Goal: Register for event/course

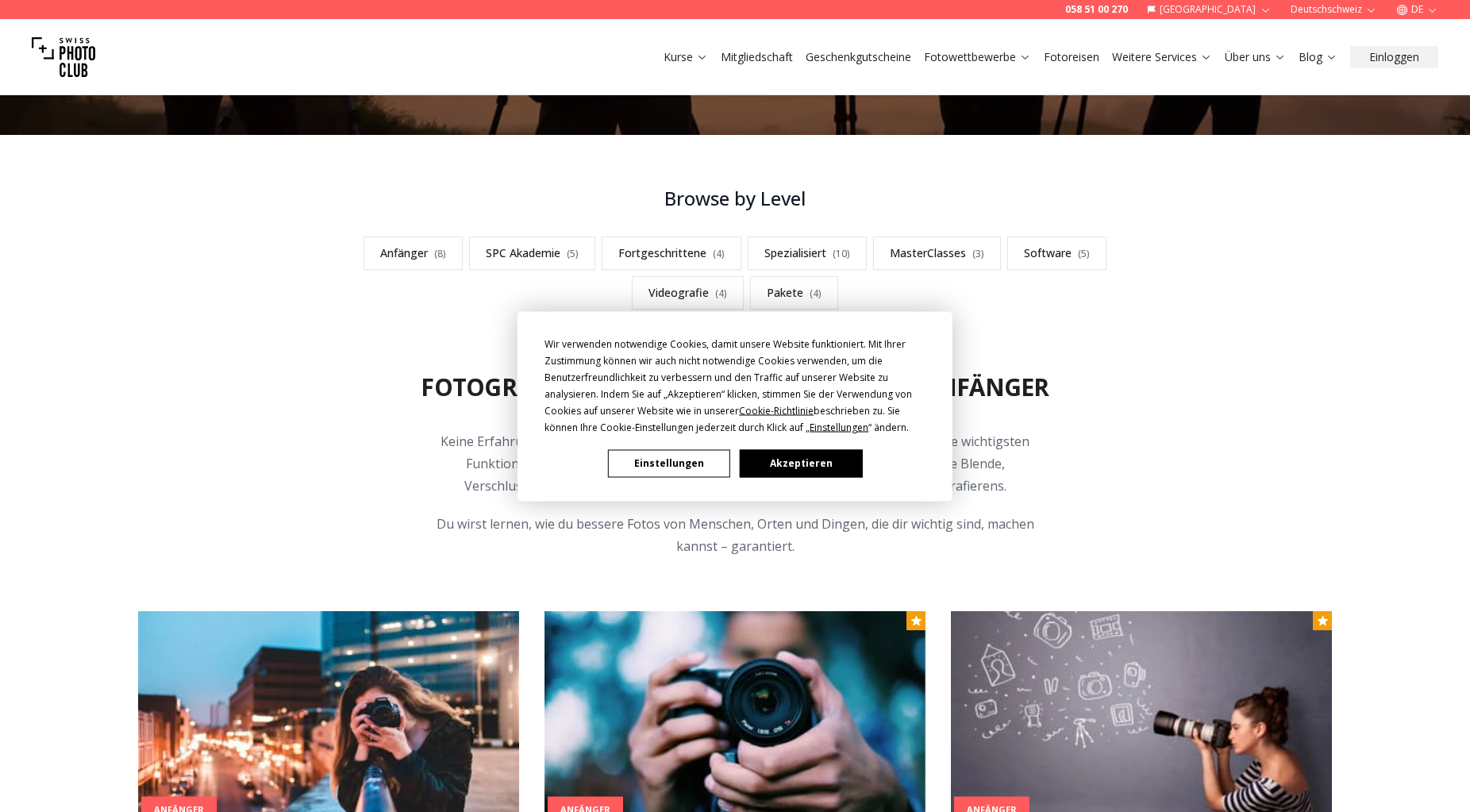
scroll to position [377, 0]
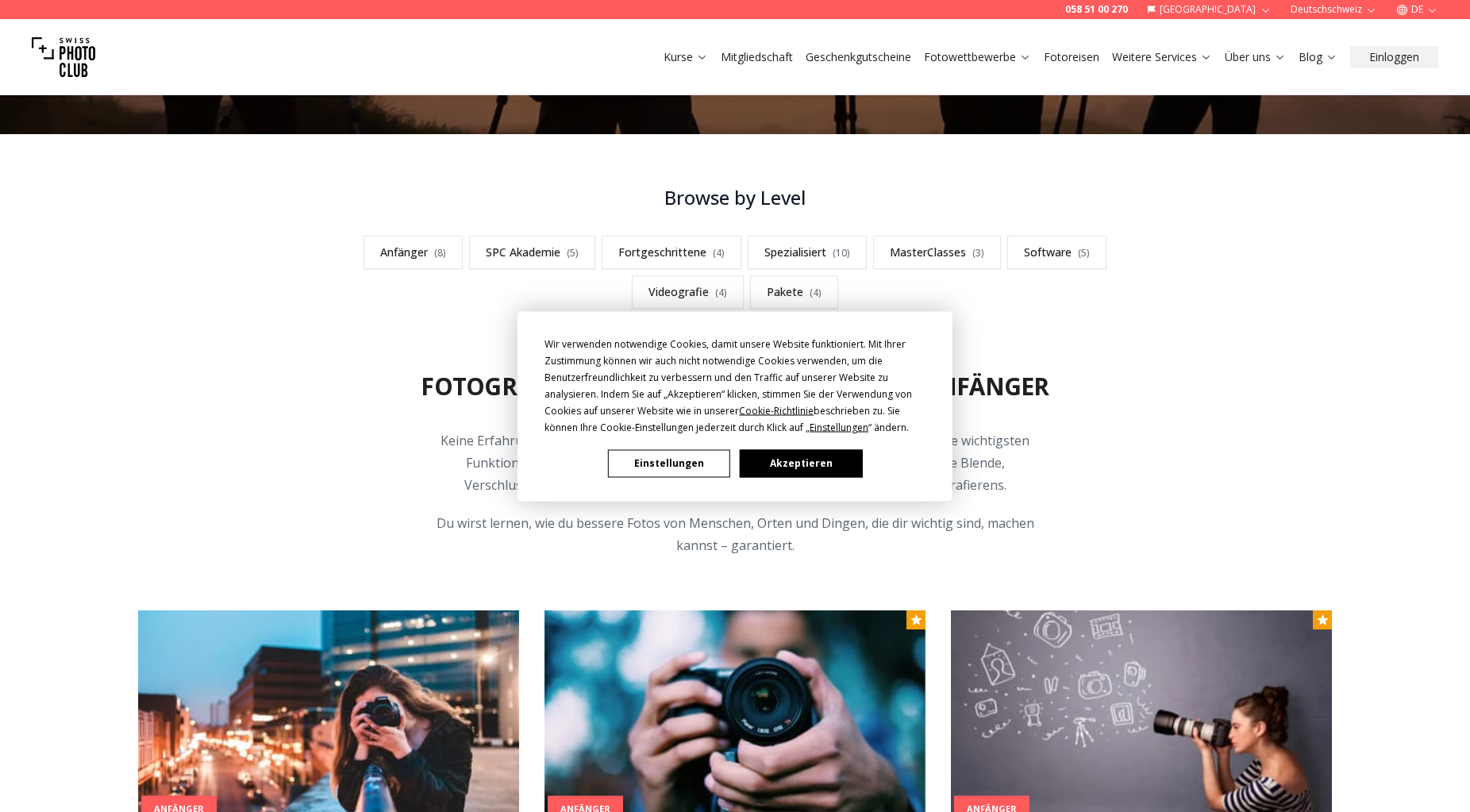
click at [775, 466] on button "Akzeptieren" at bounding box center [801, 464] width 122 height 28
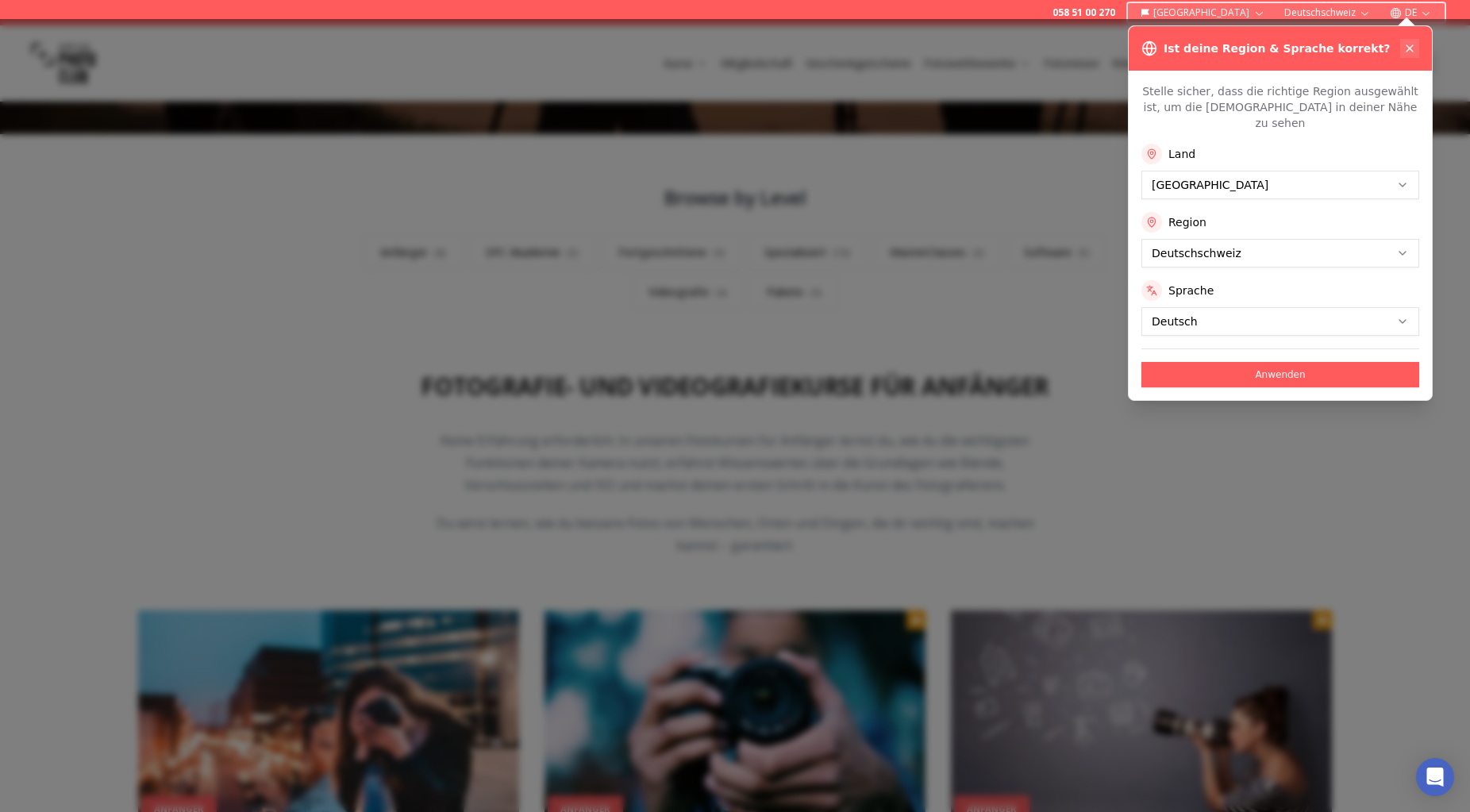
click at [1408, 50] on icon at bounding box center [1410, 48] width 7 height 7
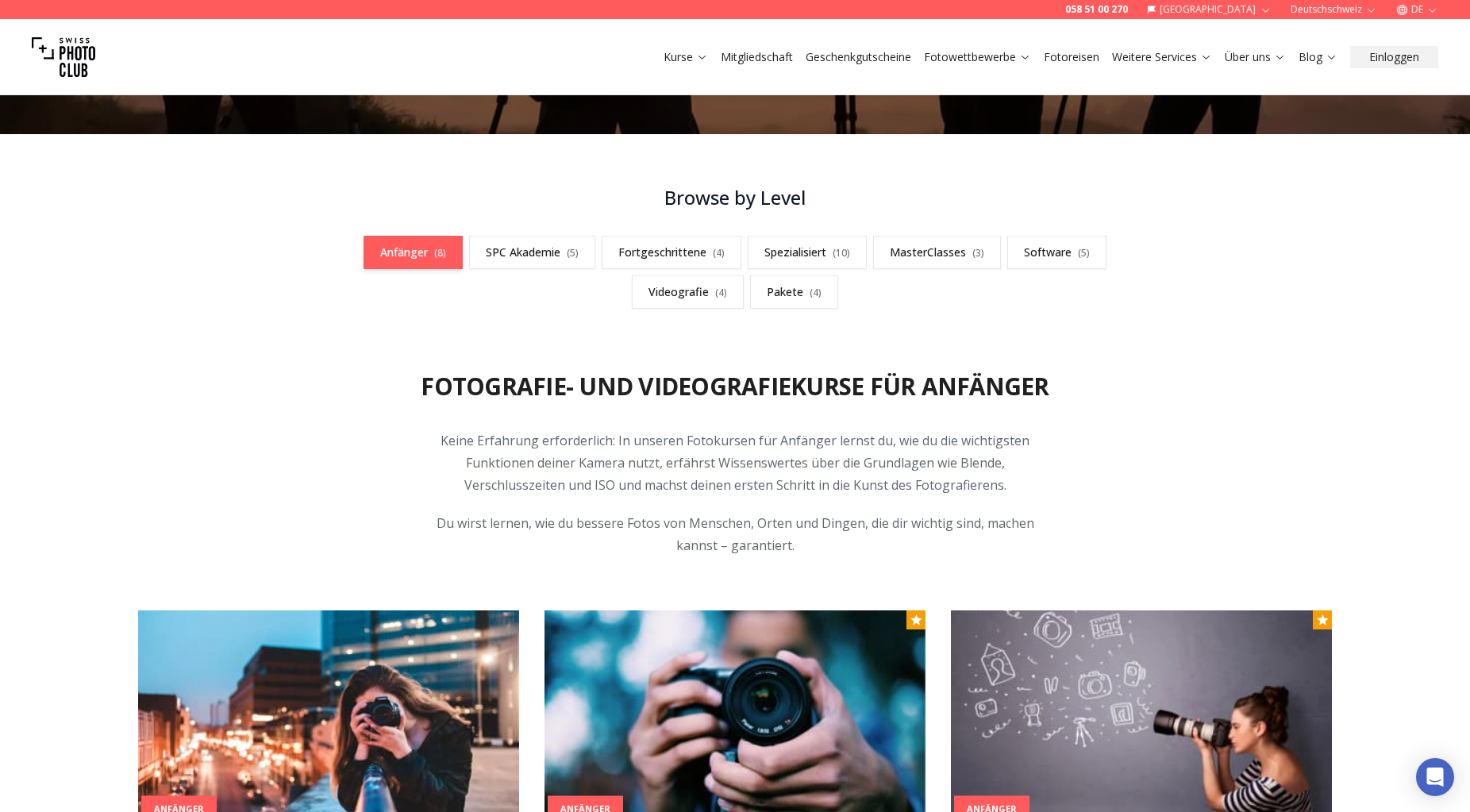
click at [432, 255] on link "Anfänger ( 8 )" at bounding box center [413, 253] width 100 height 34
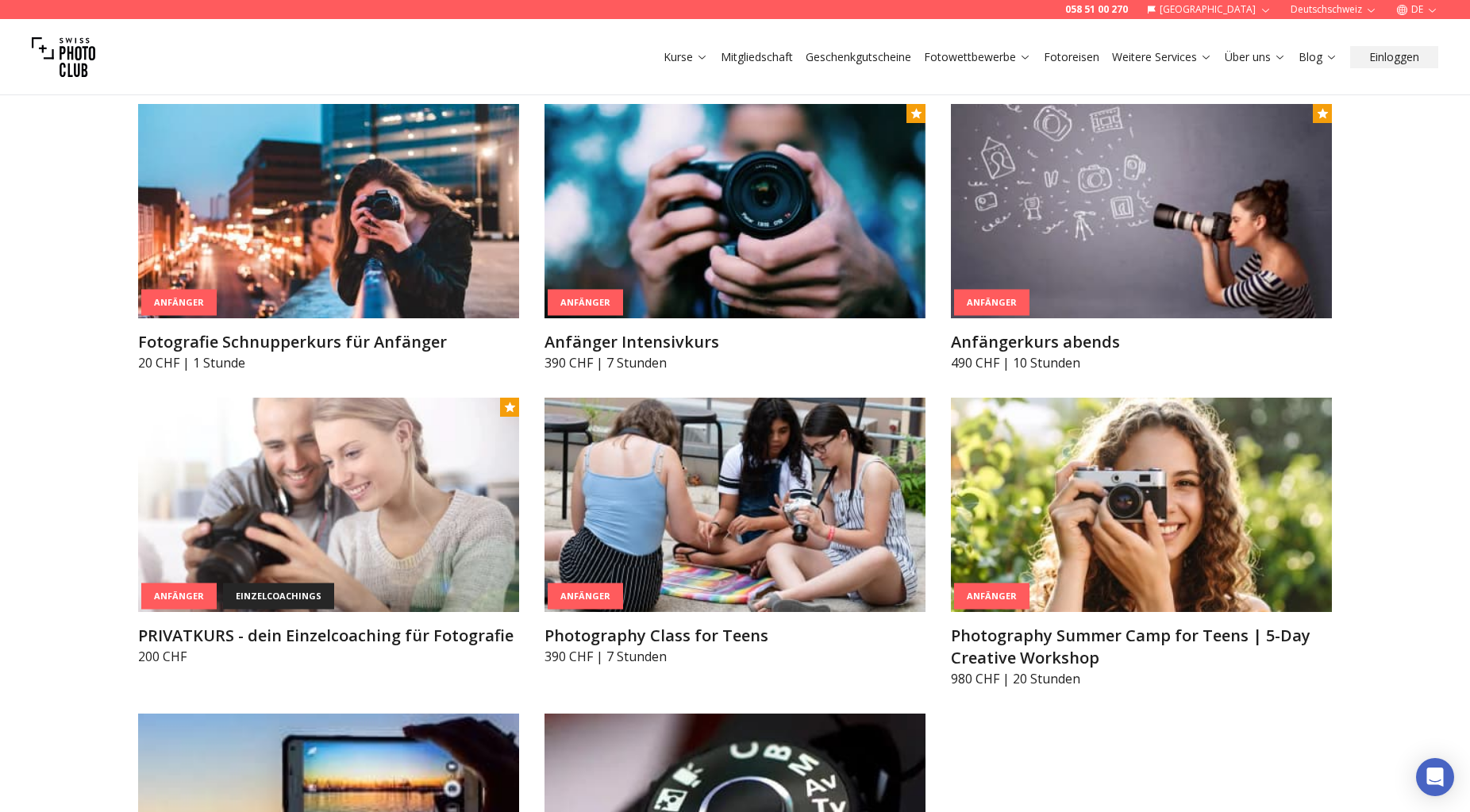
scroll to position [884, 0]
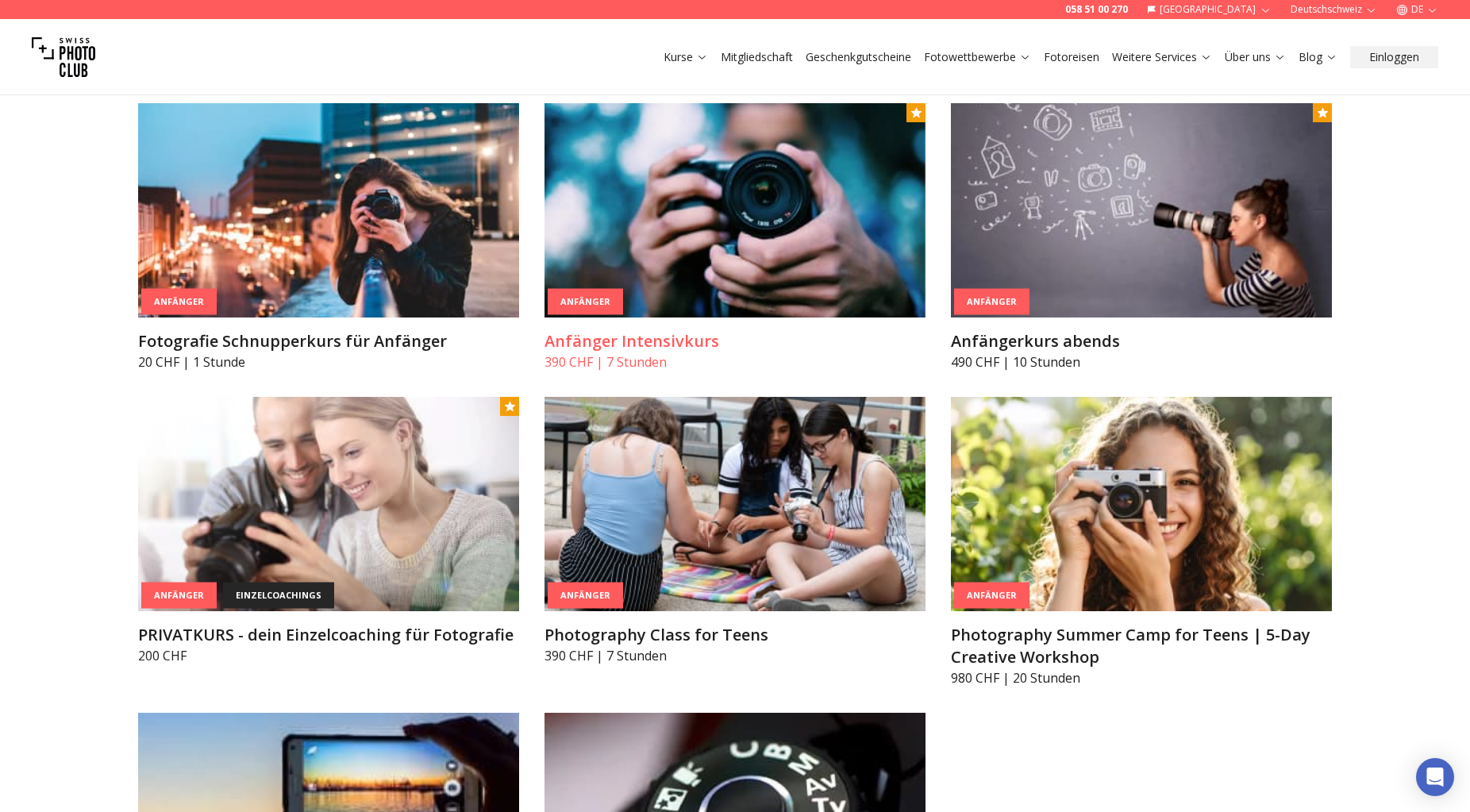
click at [745, 246] on img at bounding box center [735, 210] width 381 height 214
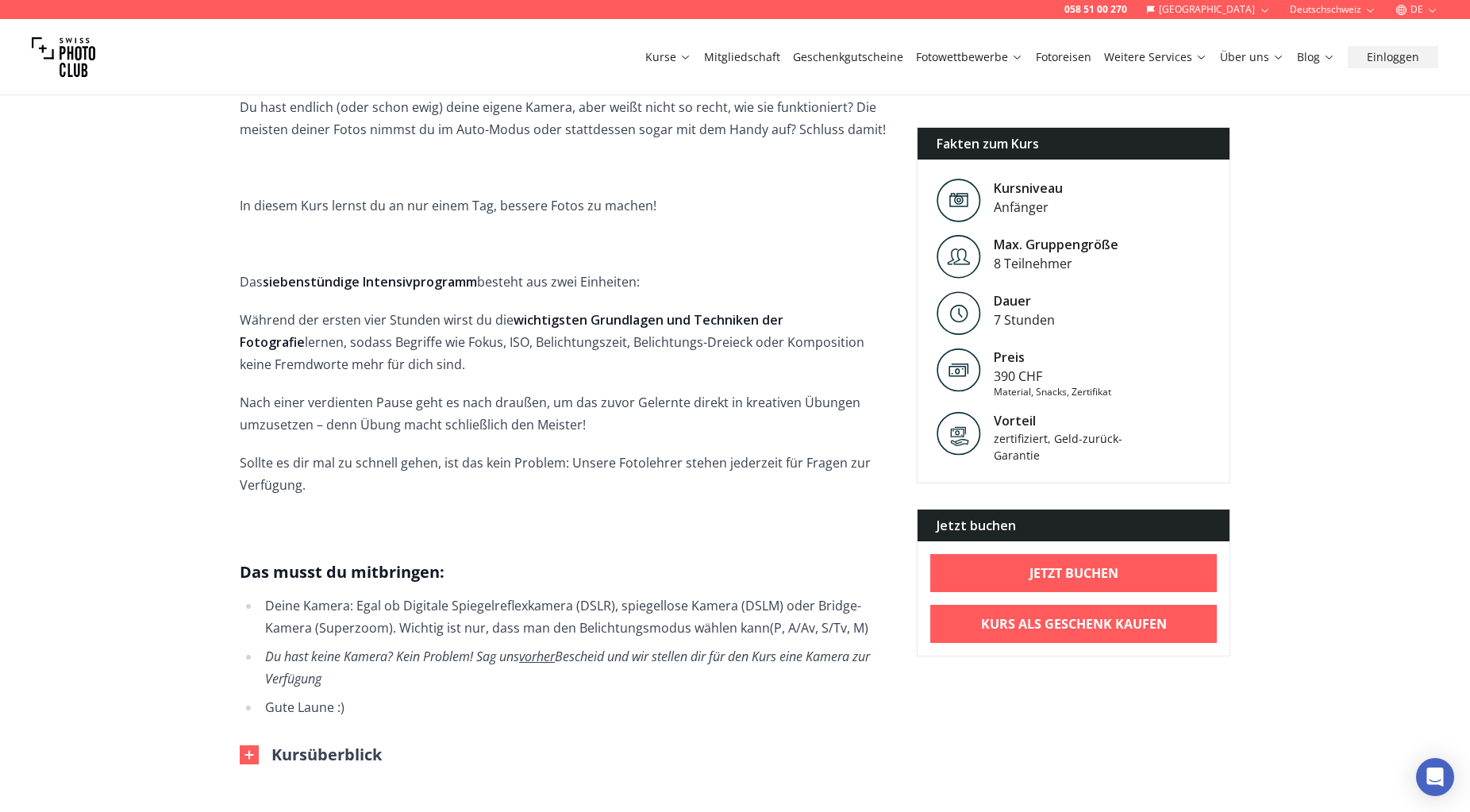
scroll to position [1033, 0]
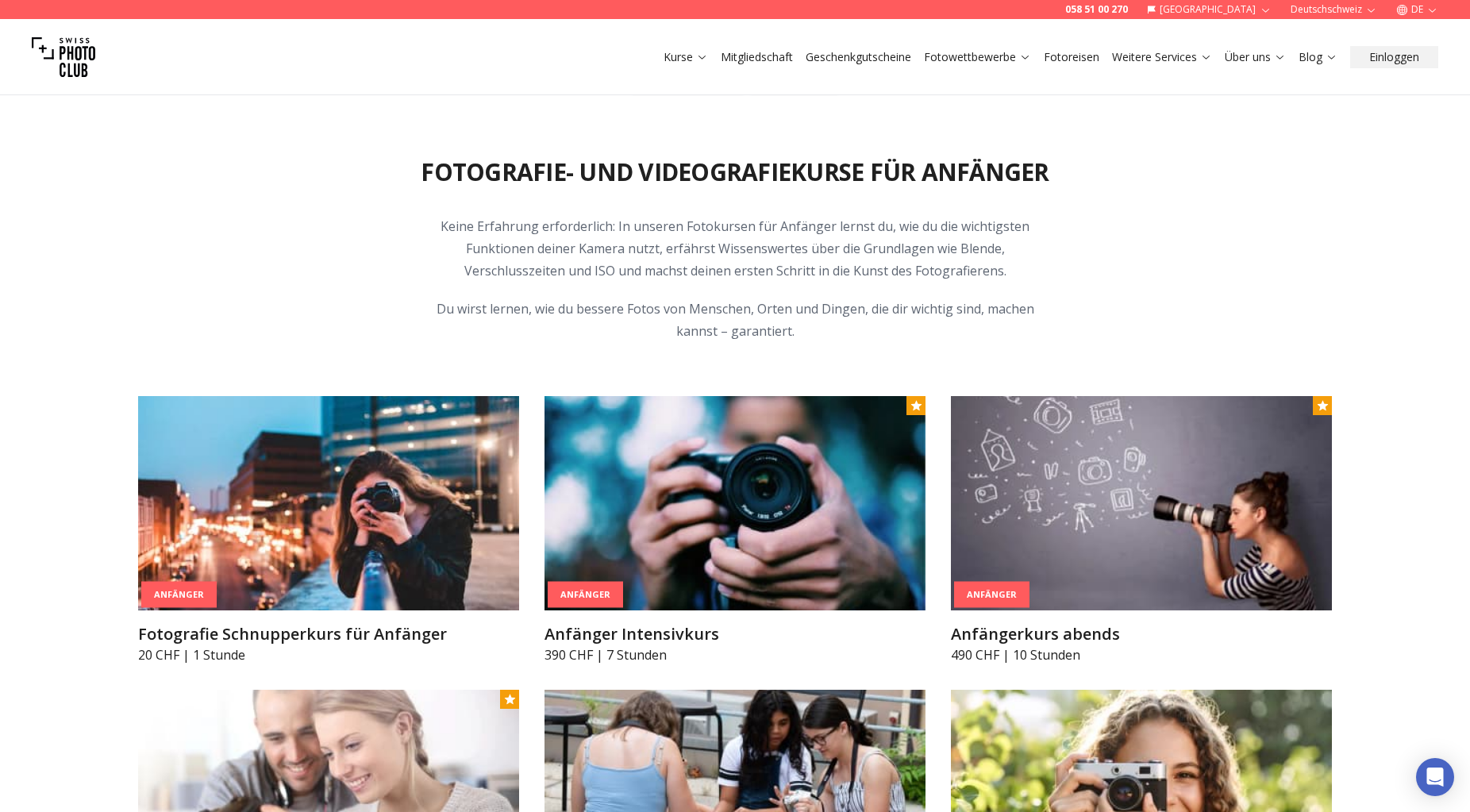
scroll to position [636, 0]
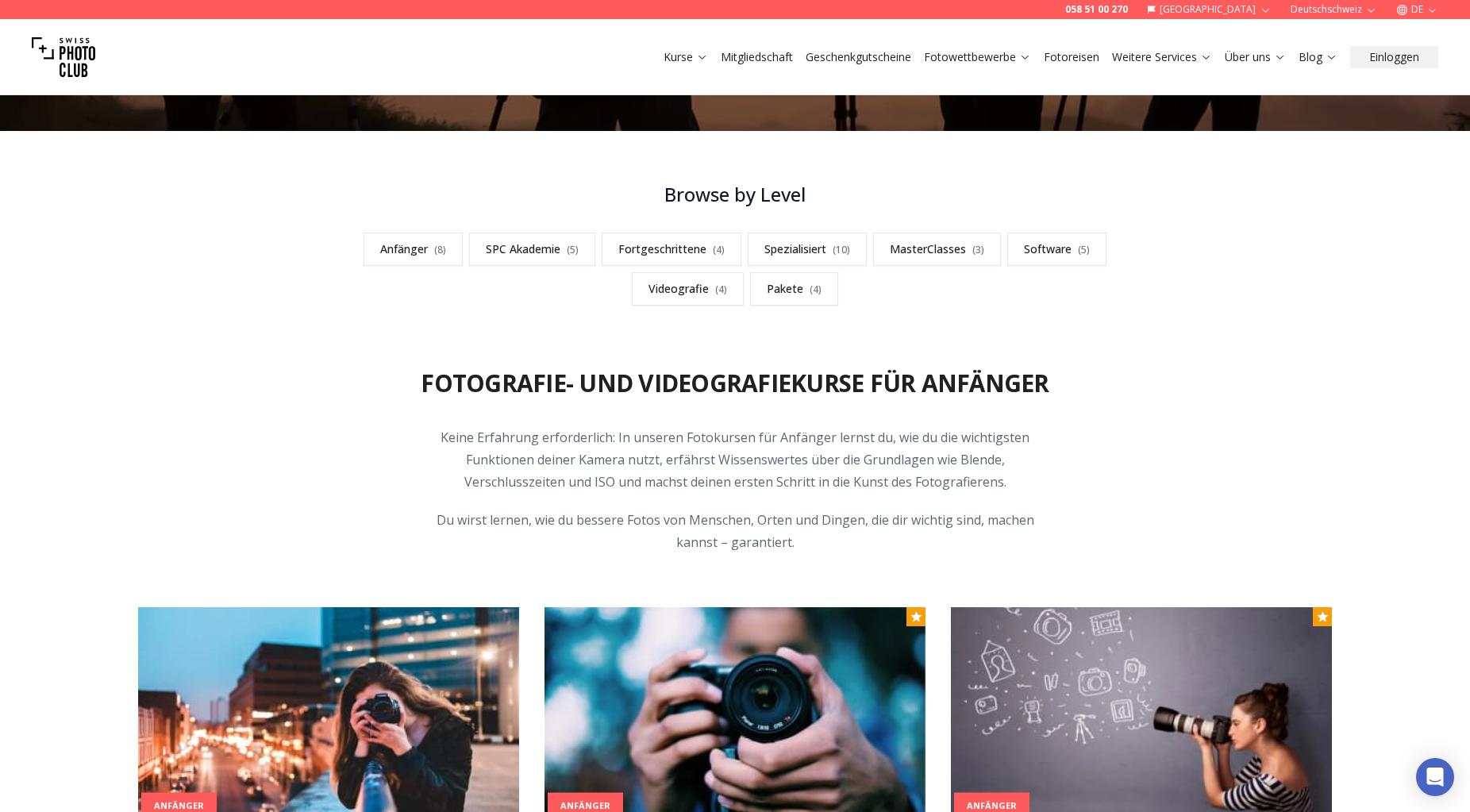
scroll to position [377, 0]
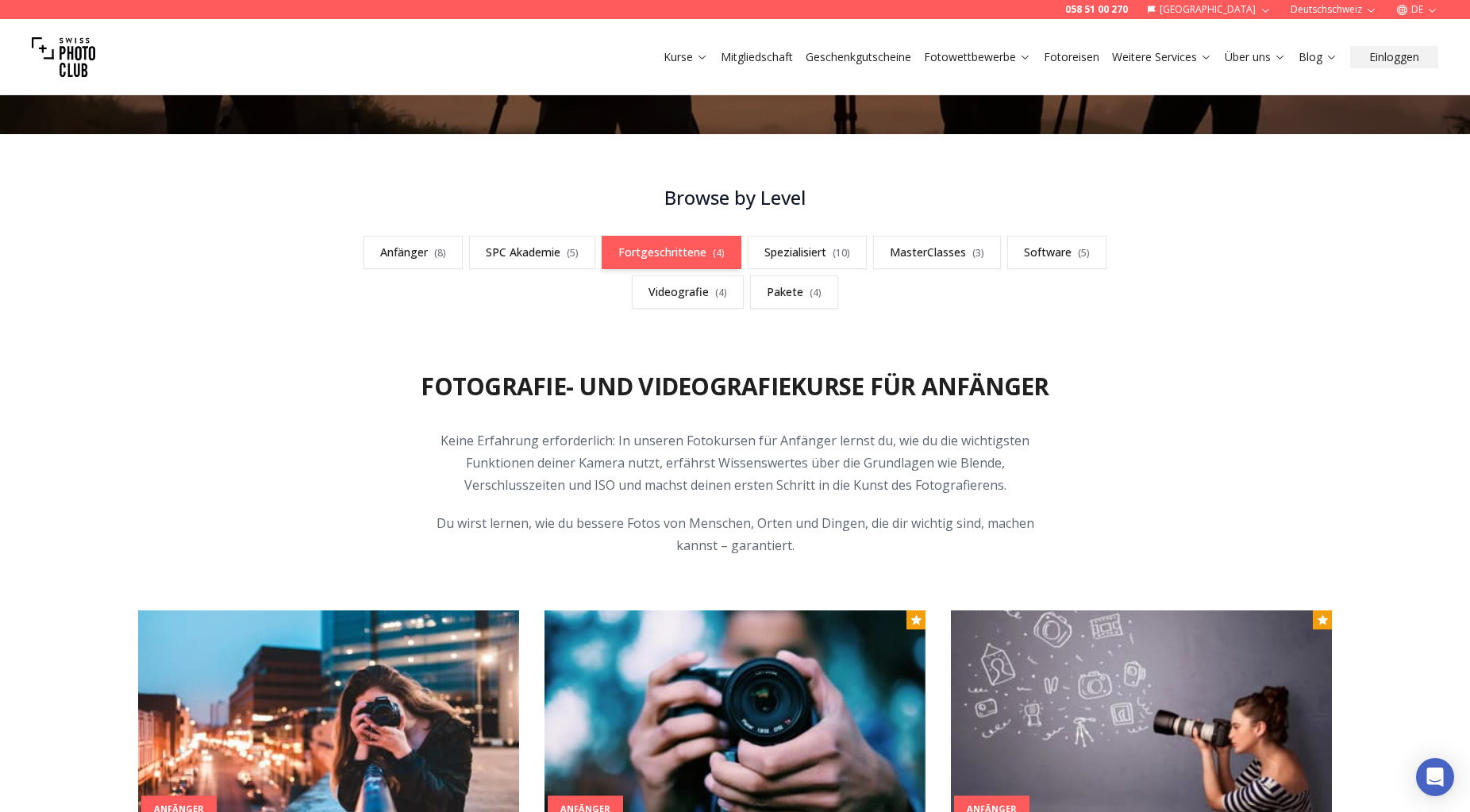
click at [672, 253] on link "Fortgeschrittene ( 4 )" at bounding box center [671, 253] width 140 height 34
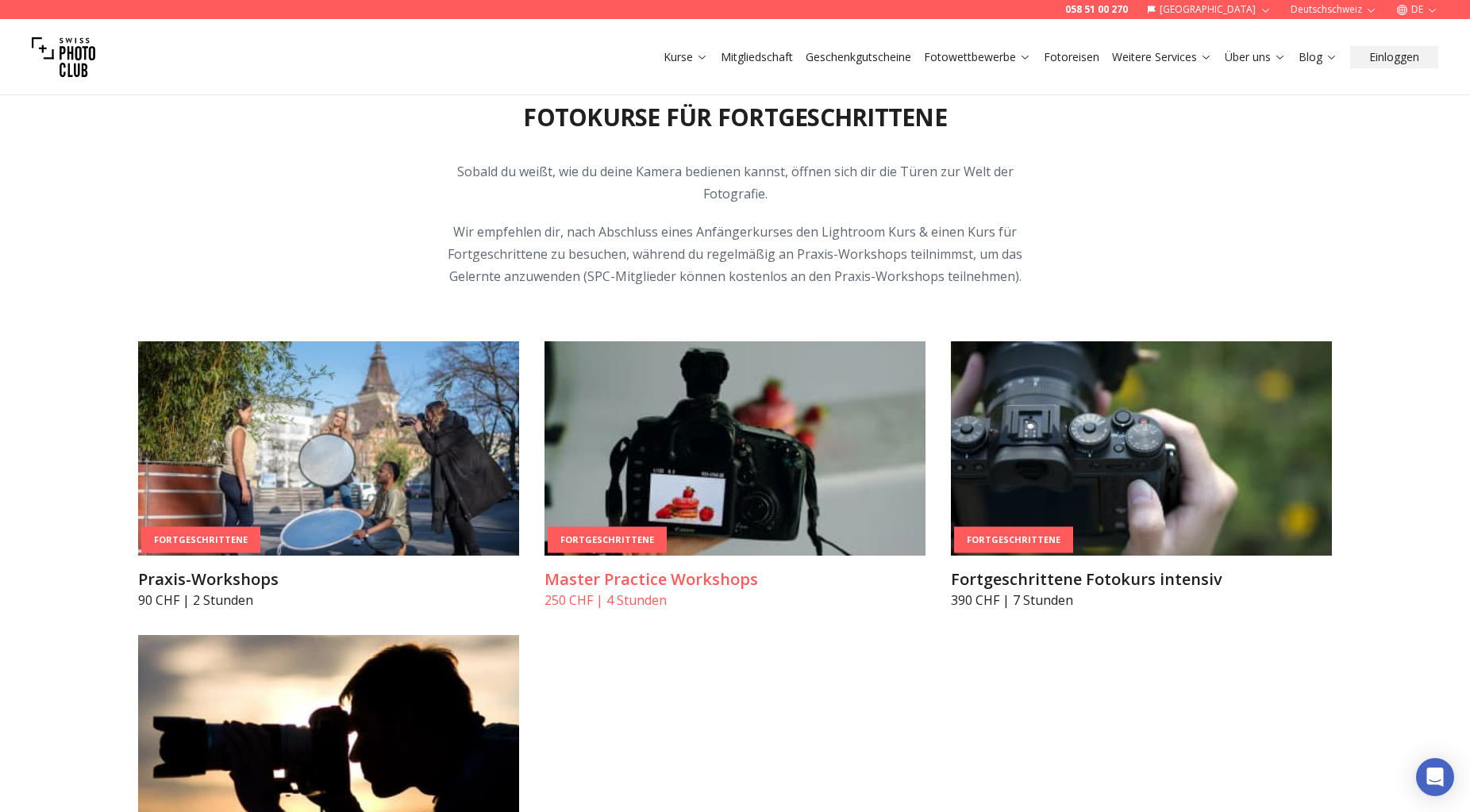
scroll to position [2637, 0]
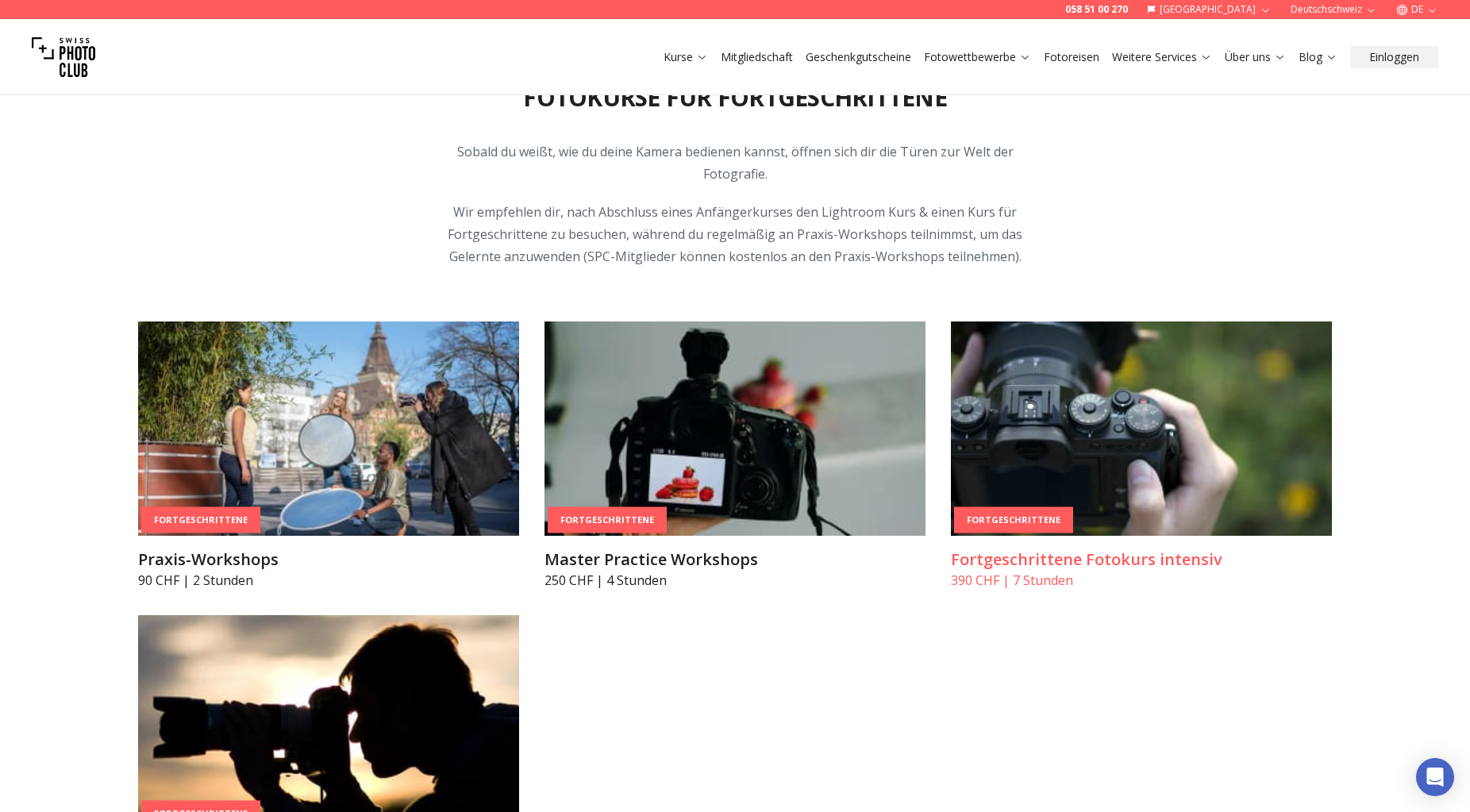
click at [1065, 430] on img at bounding box center [1141, 429] width 381 height 214
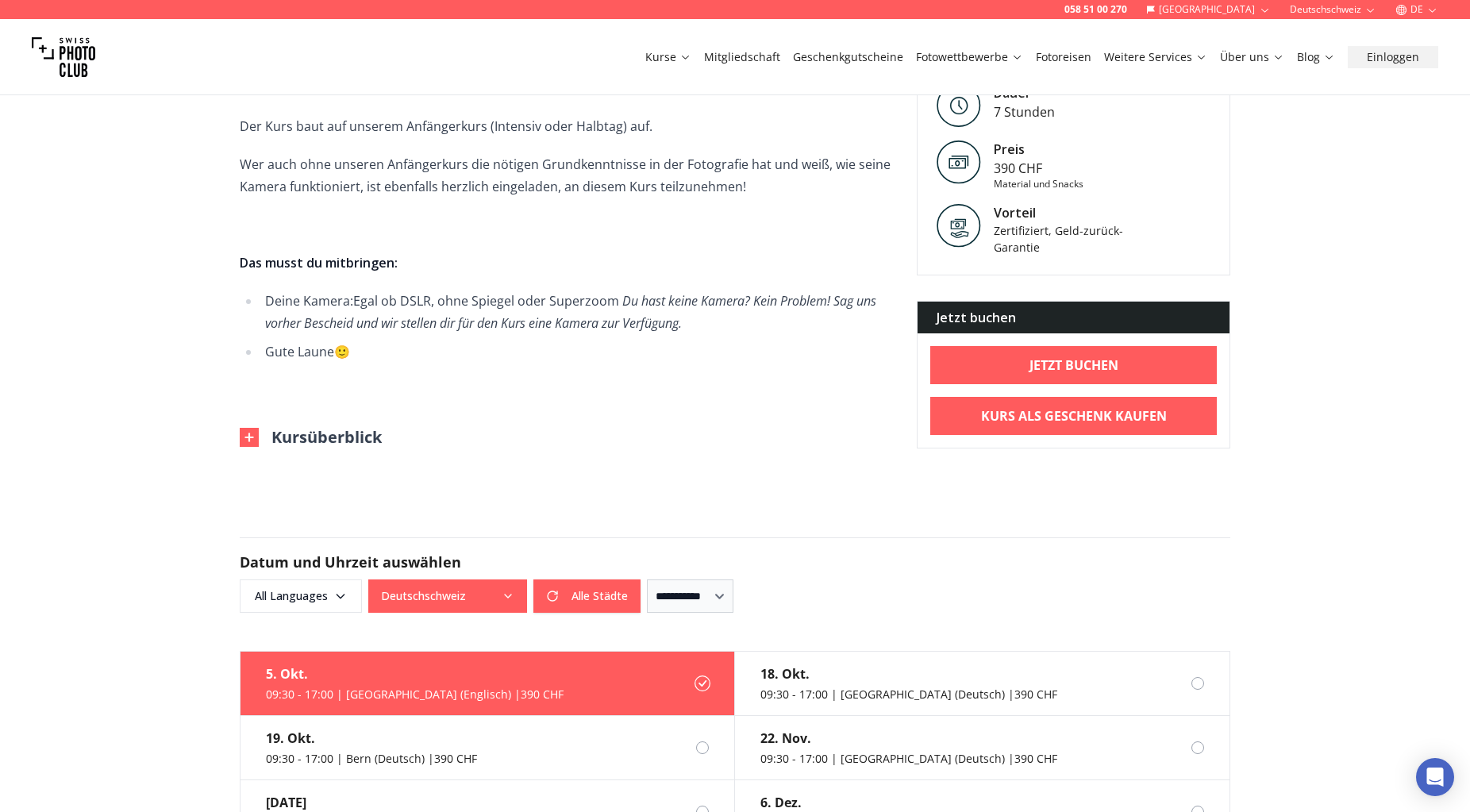
scroll to position [960, 0]
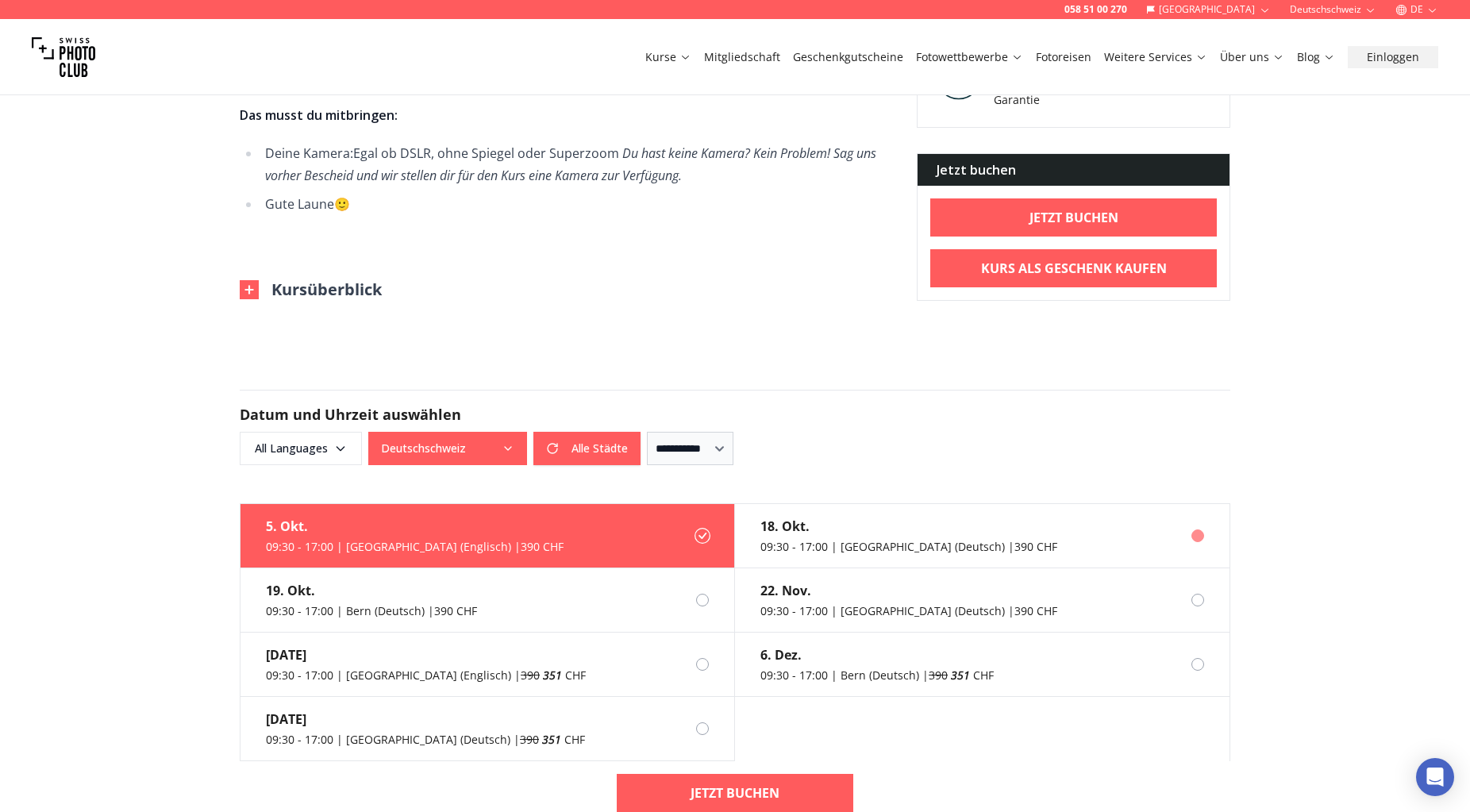
click at [877, 548] on div "09:30 - 17:00 | [GEOGRAPHIC_DATA] (Deutsch) | 390 CHF" at bounding box center [909, 546] width 297 height 16
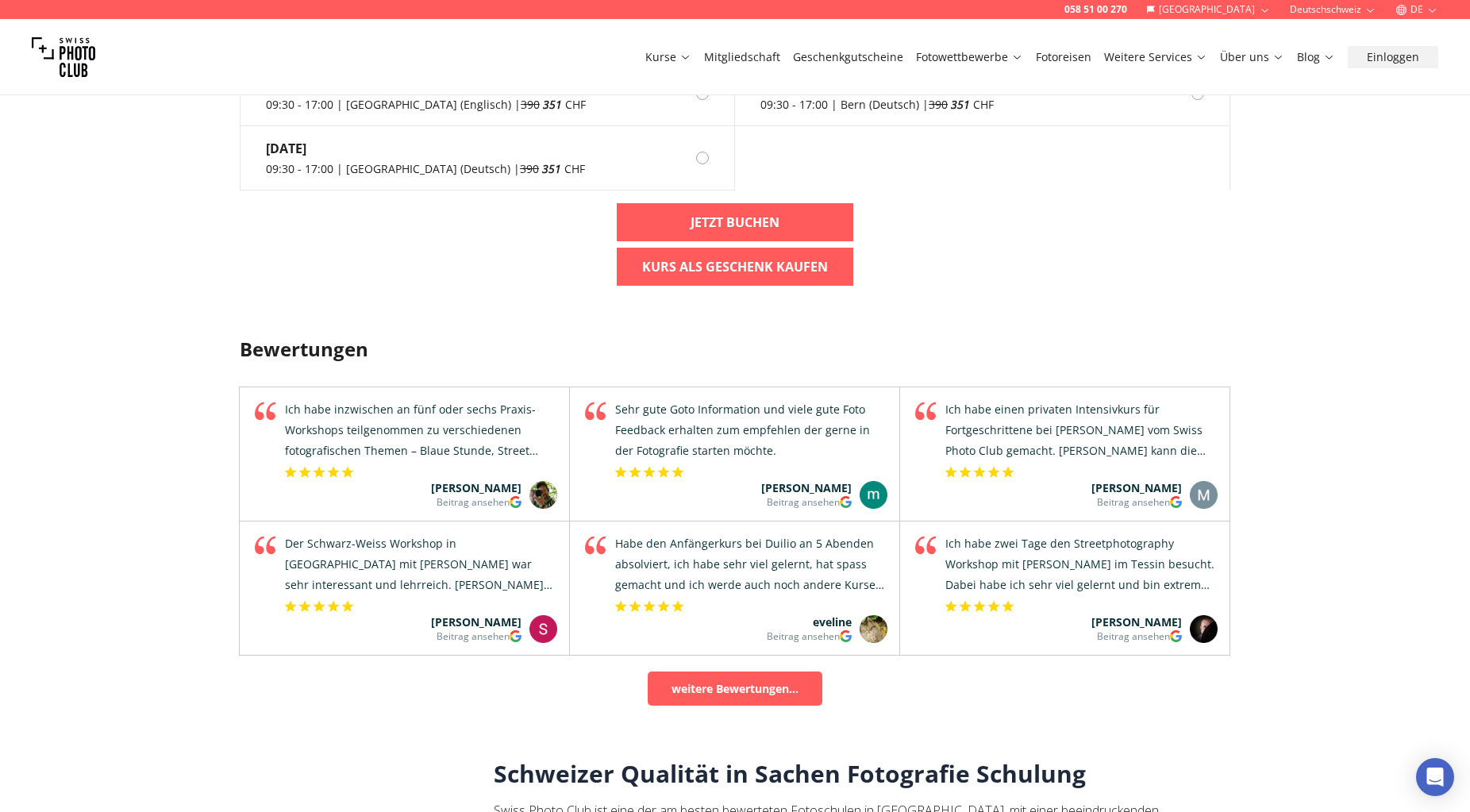
scroll to position [1478, 0]
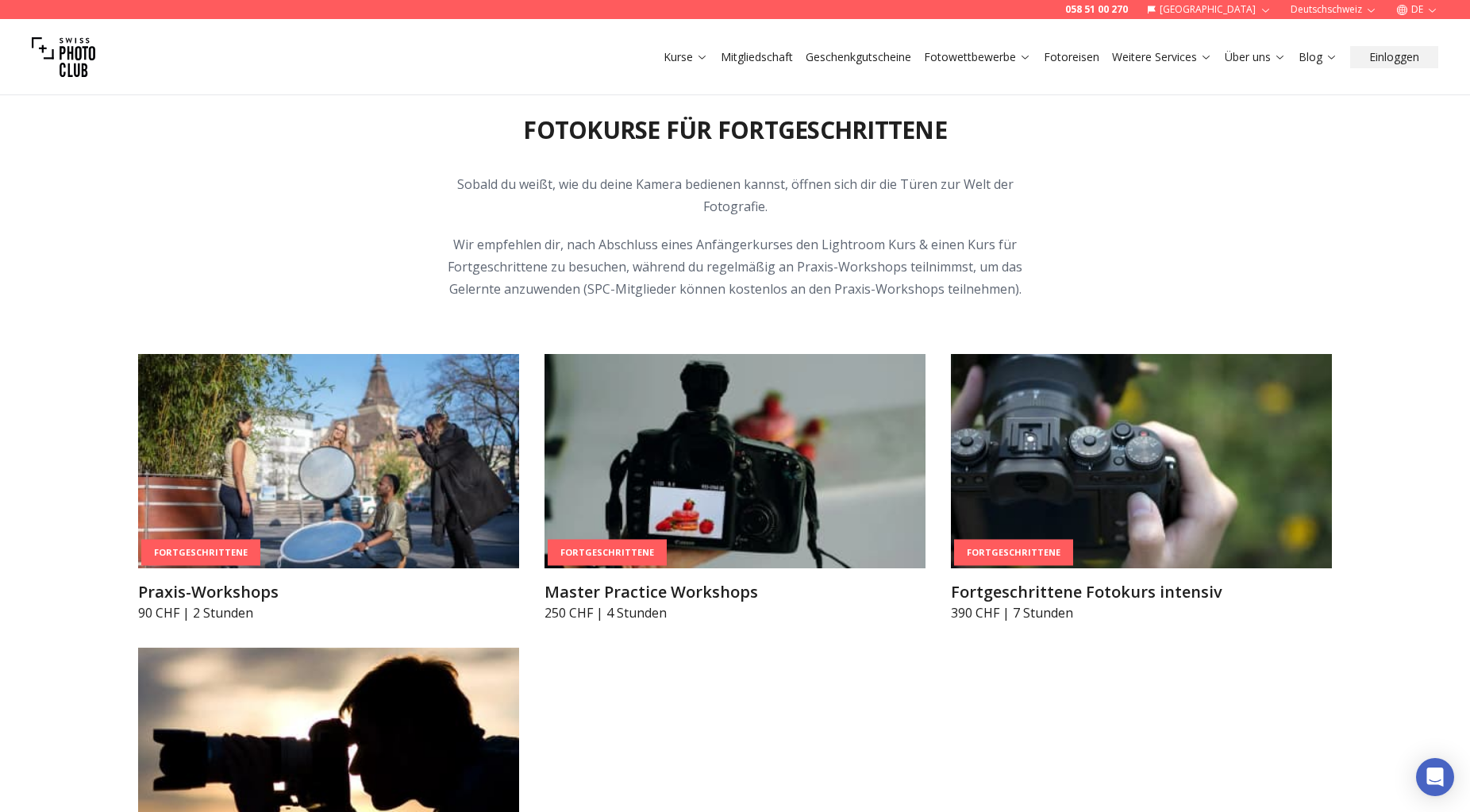
scroll to position [2606, 0]
